Goal: Transaction & Acquisition: Purchase product/service

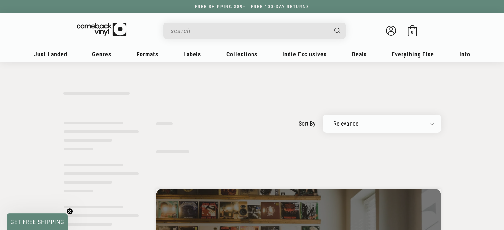
type input "[PERSON_NAME] 2"
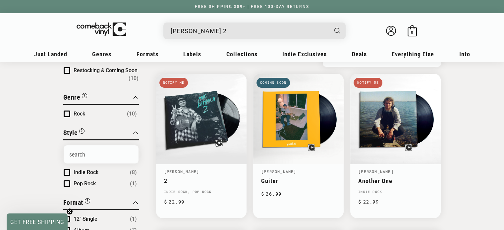
scroll to position [66, 0]
